Goal: Transaction & Acquisition: Purchase product/service

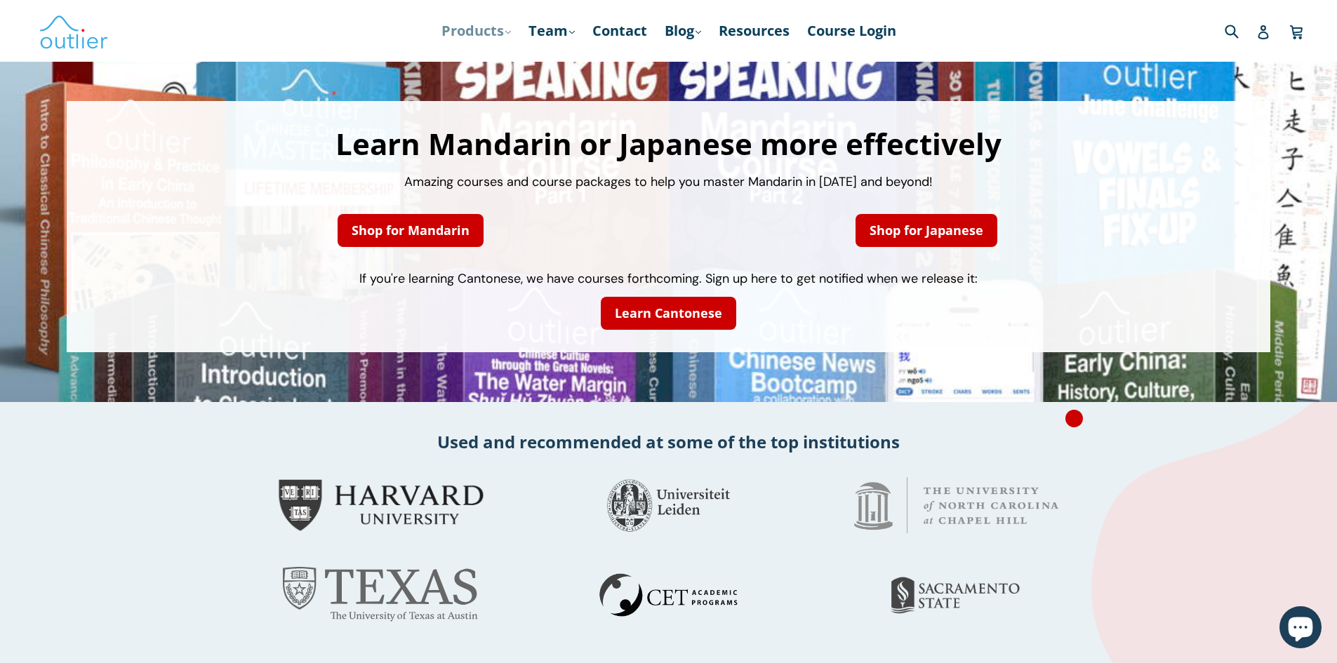
click at [469, 30] on link "Products .cls-1{fill:#231f20} expand" at bounding box center [475, 30] width 83 height 25
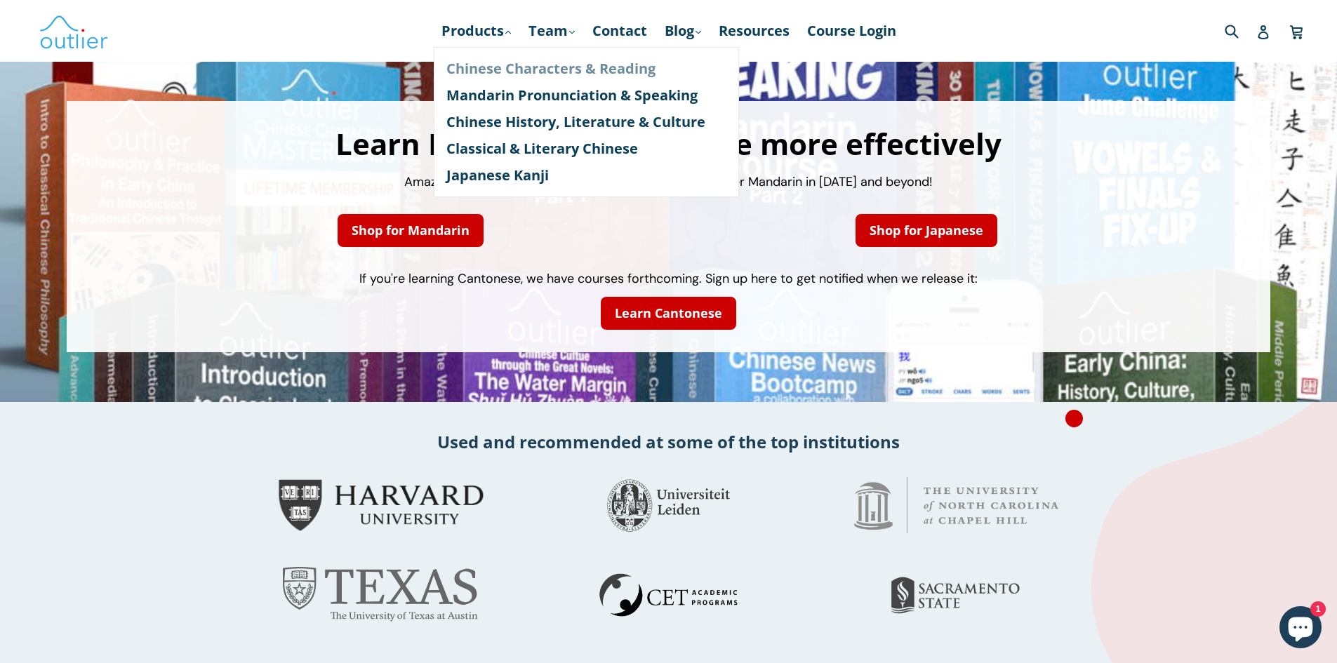
click at [474, 65] on link "Chinese Characters & Reading" at bounding box center [586, 68] width 280 height 27
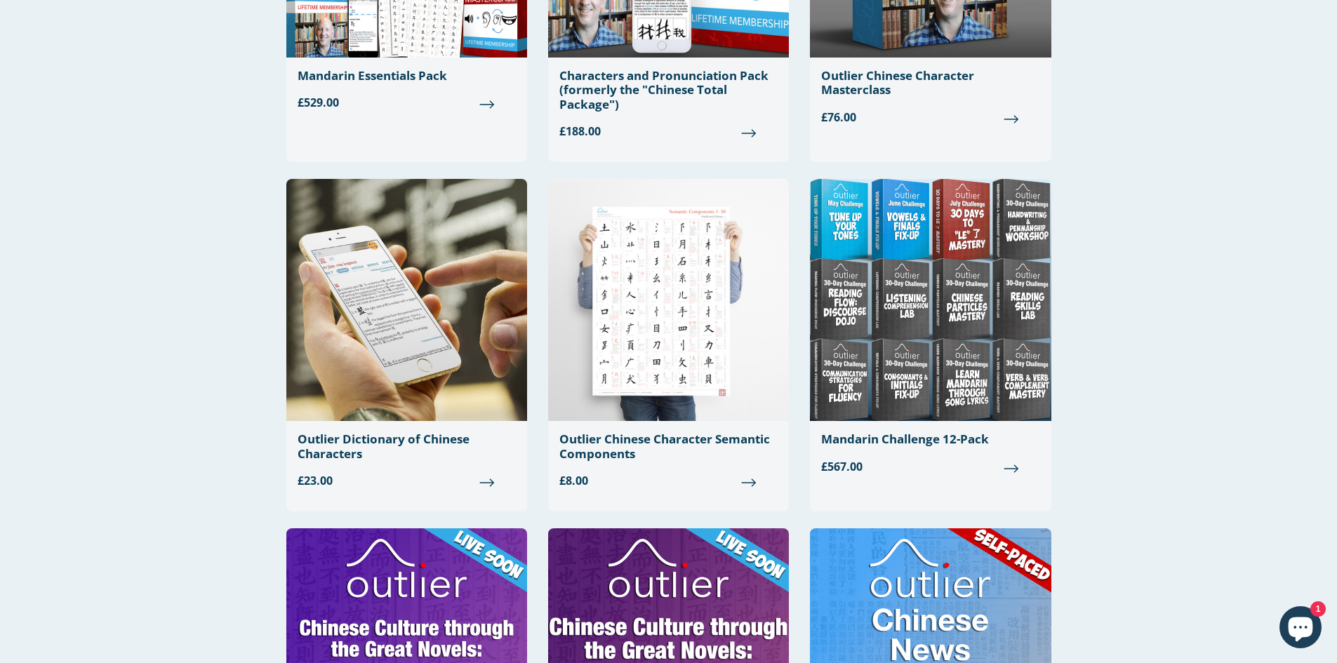
scroll to position [351, 0]
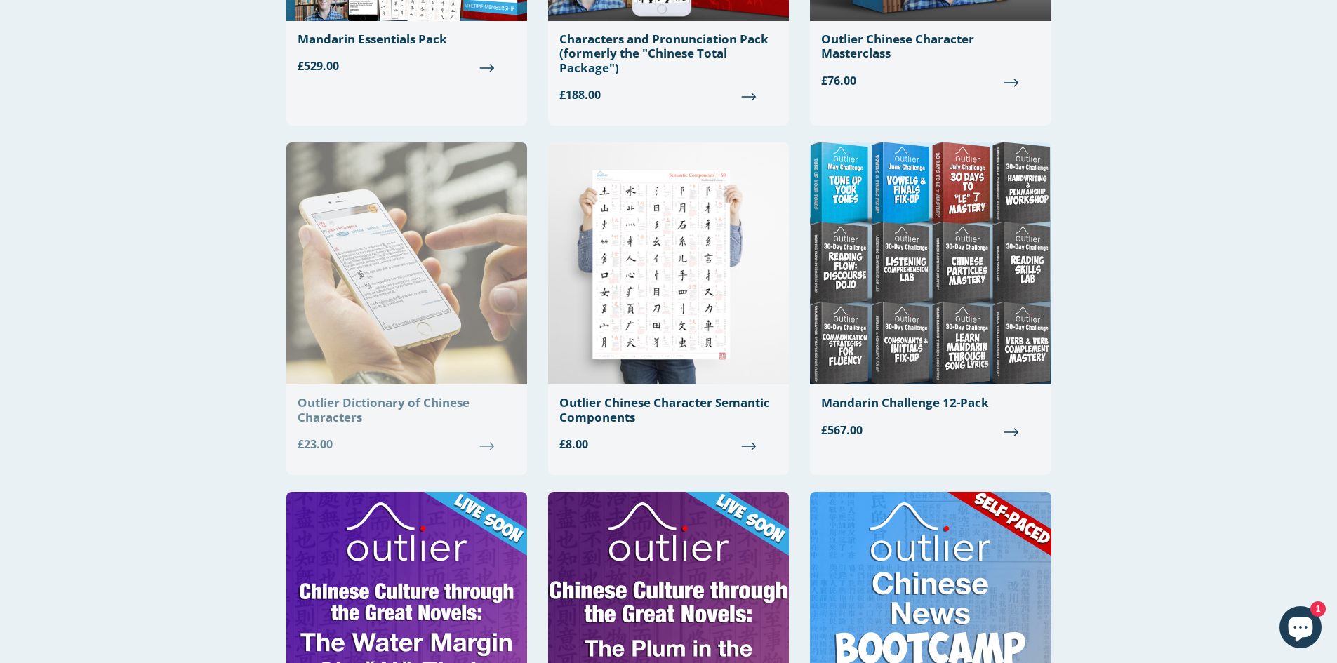
click at [333, 410] on div "Outlier Dictionary of Chinese Characters" at bounding box center [407, 410] width 218 height 29
